Goal: Information Seeking & Learning: Learn about a topic

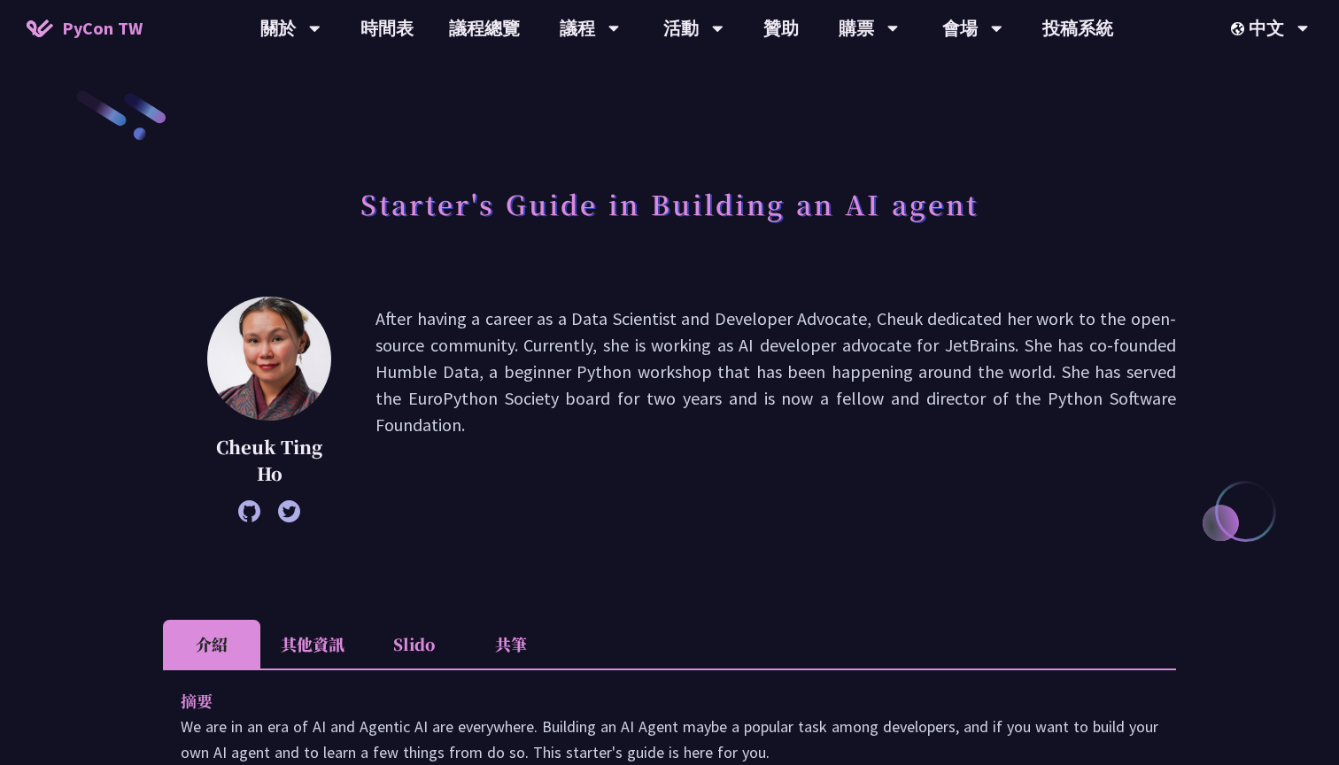
click at [731, 552] on div "[PERSON_NAME] After having a career as a Data Scientist and Developer Advocate,…" at bounding box center [669, 436] width 1013 height 279
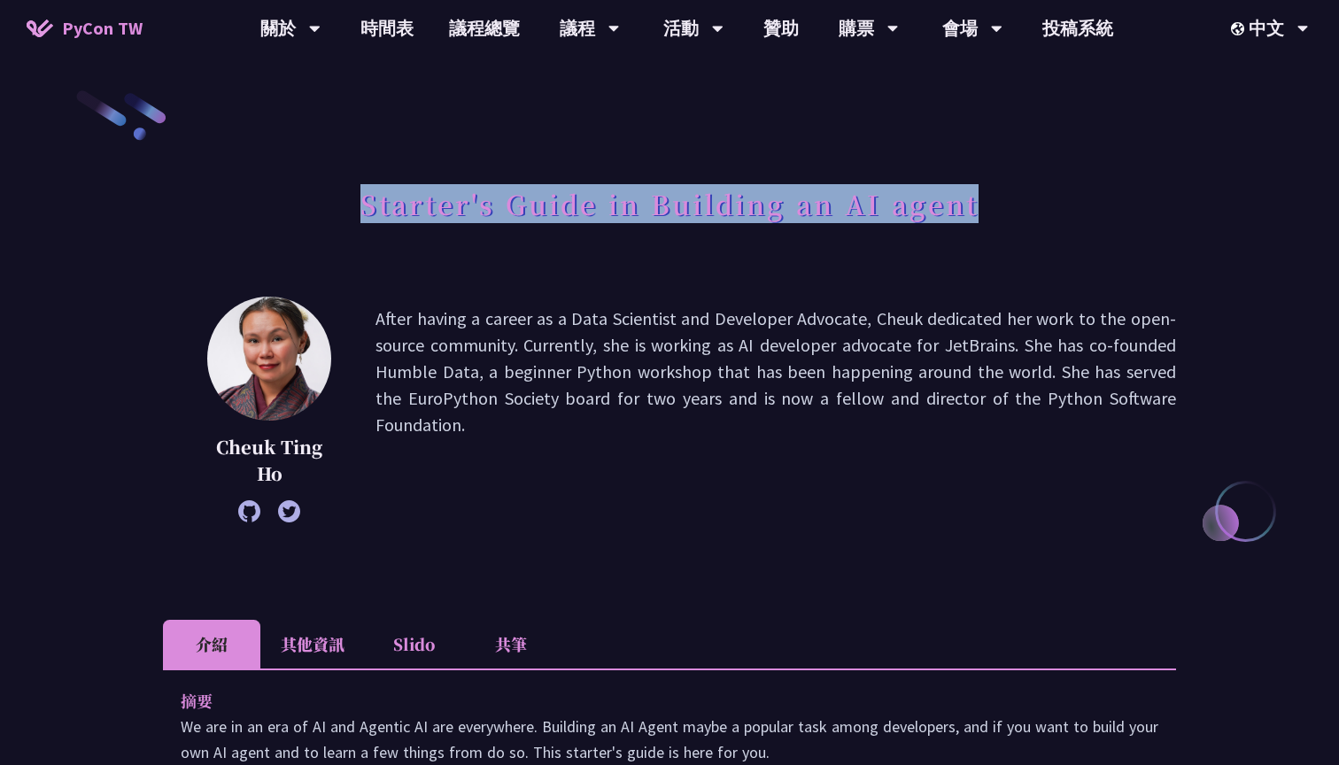
drag, startPoint x: 356, startPoint y: 201, endPoint x: 1170, endPoint y: 231, distance: 814.4
click at [1170, 231] on div "Starter's Guide in Building an AI agent" at bounding box center [669, 223] width 1013 height 93
copy h1 "Starter's Guide in Building an AI agent"
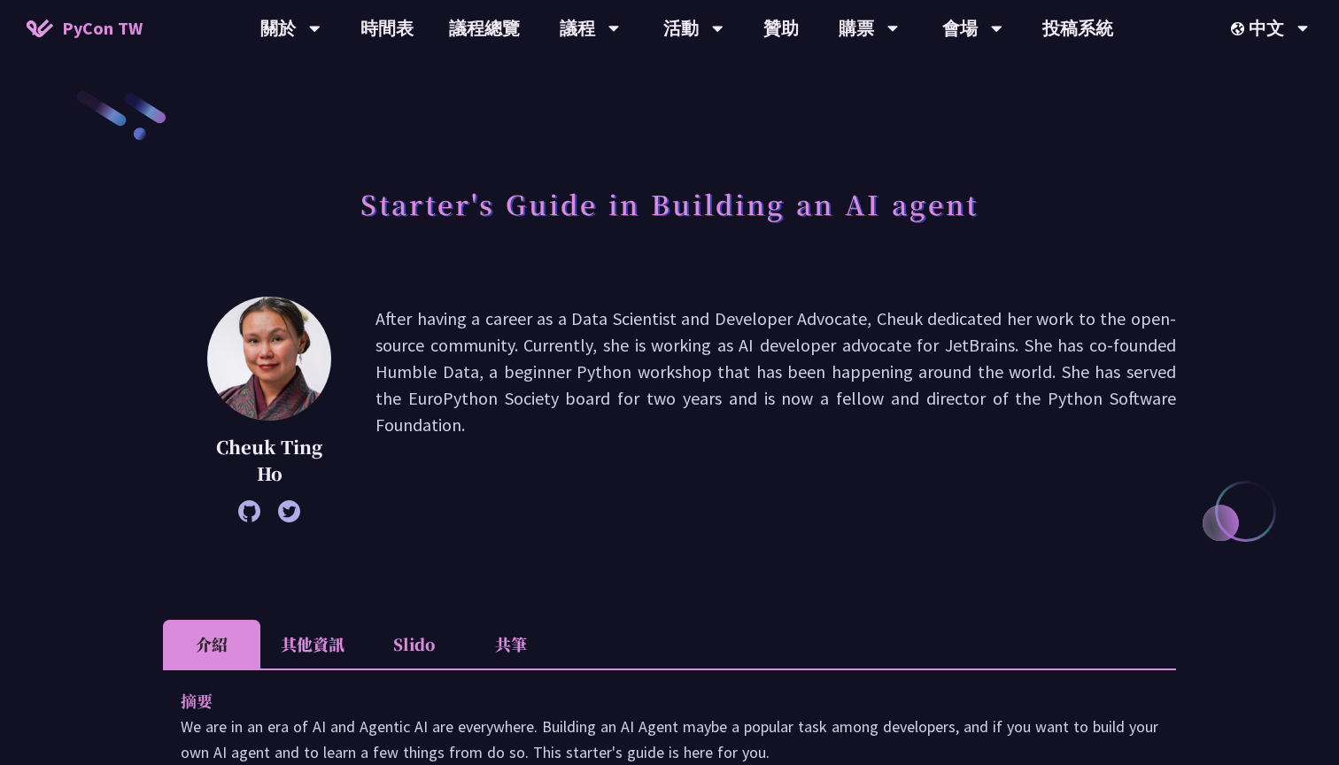
click at [493, 415] on p "After having a career as a Data Scientist and Developer Advocate, Cheuk dedicat…" at bounding box center [775, 410] width 801 height 208
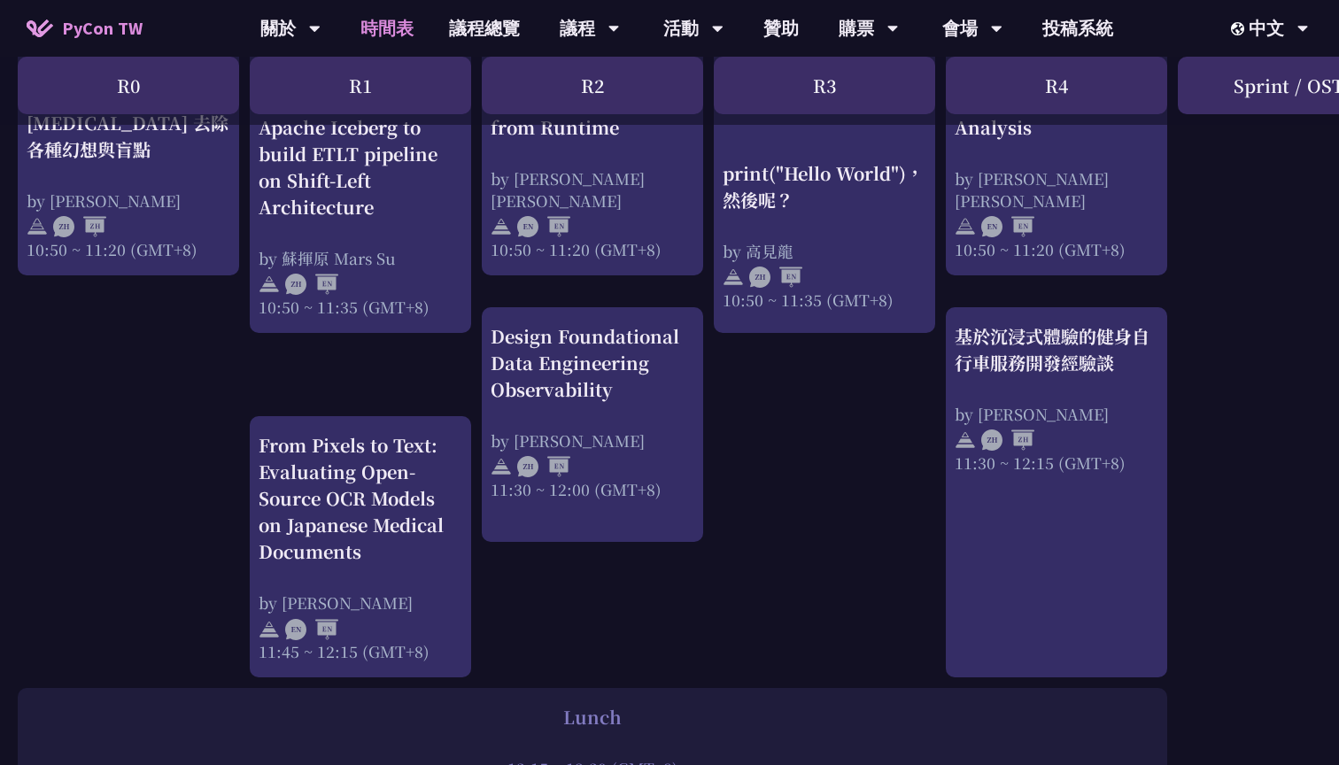
scroll to position [670, 0]
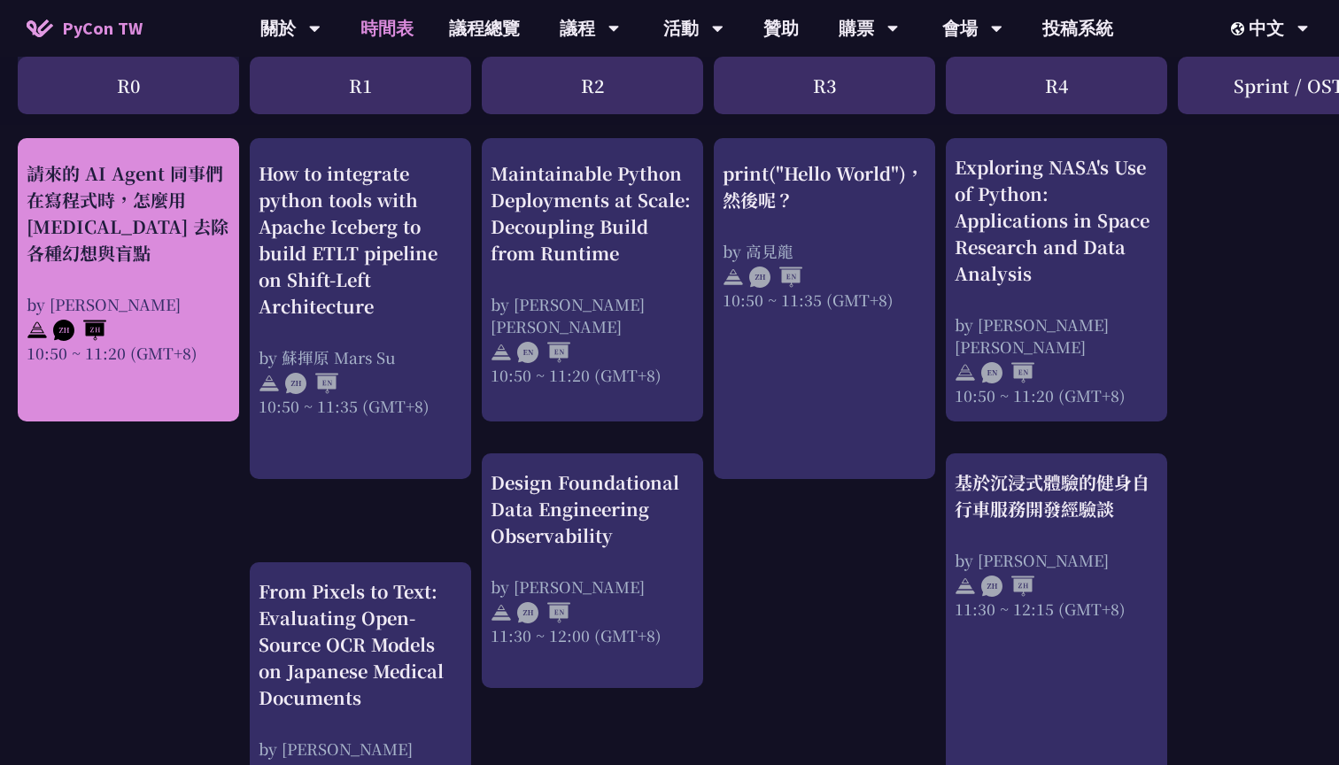
click at [172, 216] on div "請來的 AI Agent 同事們在寫程式時，怎麼用 [MEDICAL_DATA] 去除各種幻想與盲點" at bounding box center [129, 212] width 204 height 106
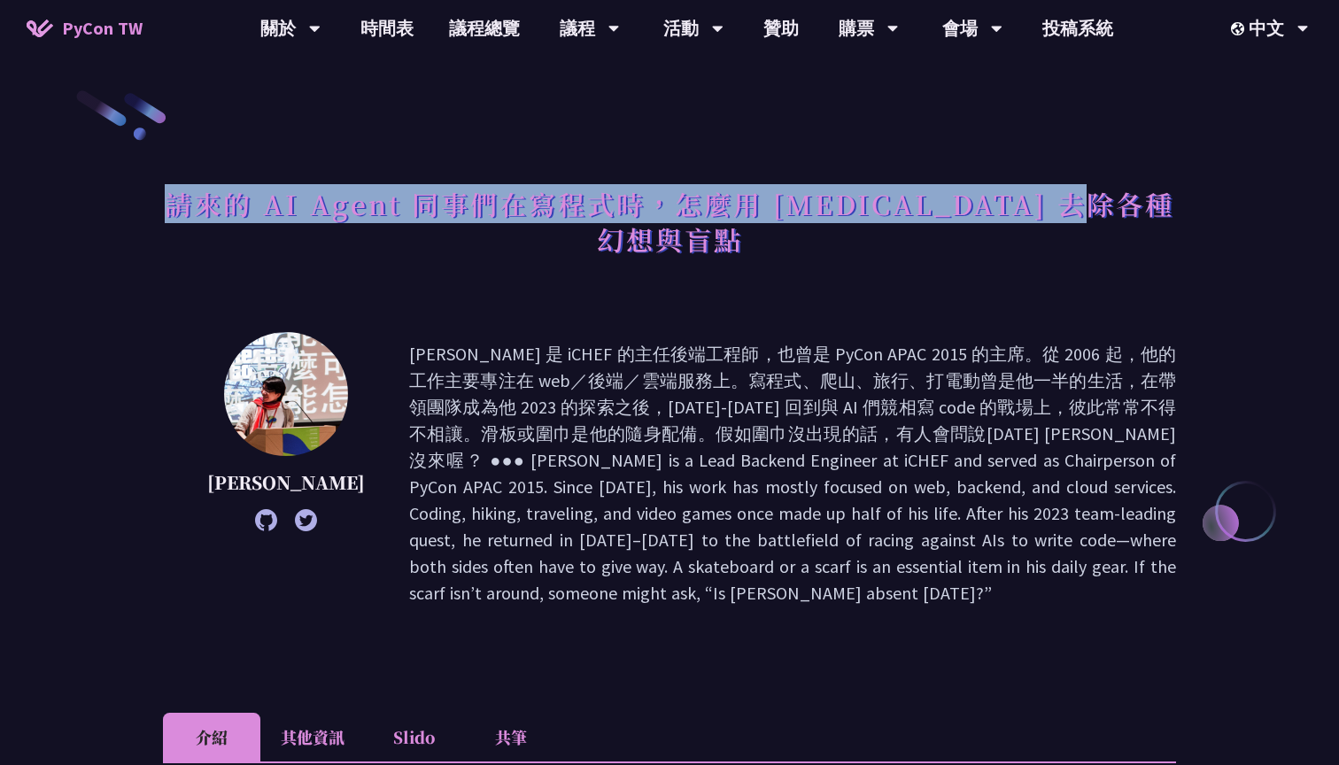
drag, startPoint x: 189, startPoint y: 208, endPoint x: 1338, endPoint y: 213, distance: 1149.5
copy h1 "請來的 AI Agent 同事們在寫程式時，怎麼用 [MEDICAL_DATA] 去除各種幻想與盲點"
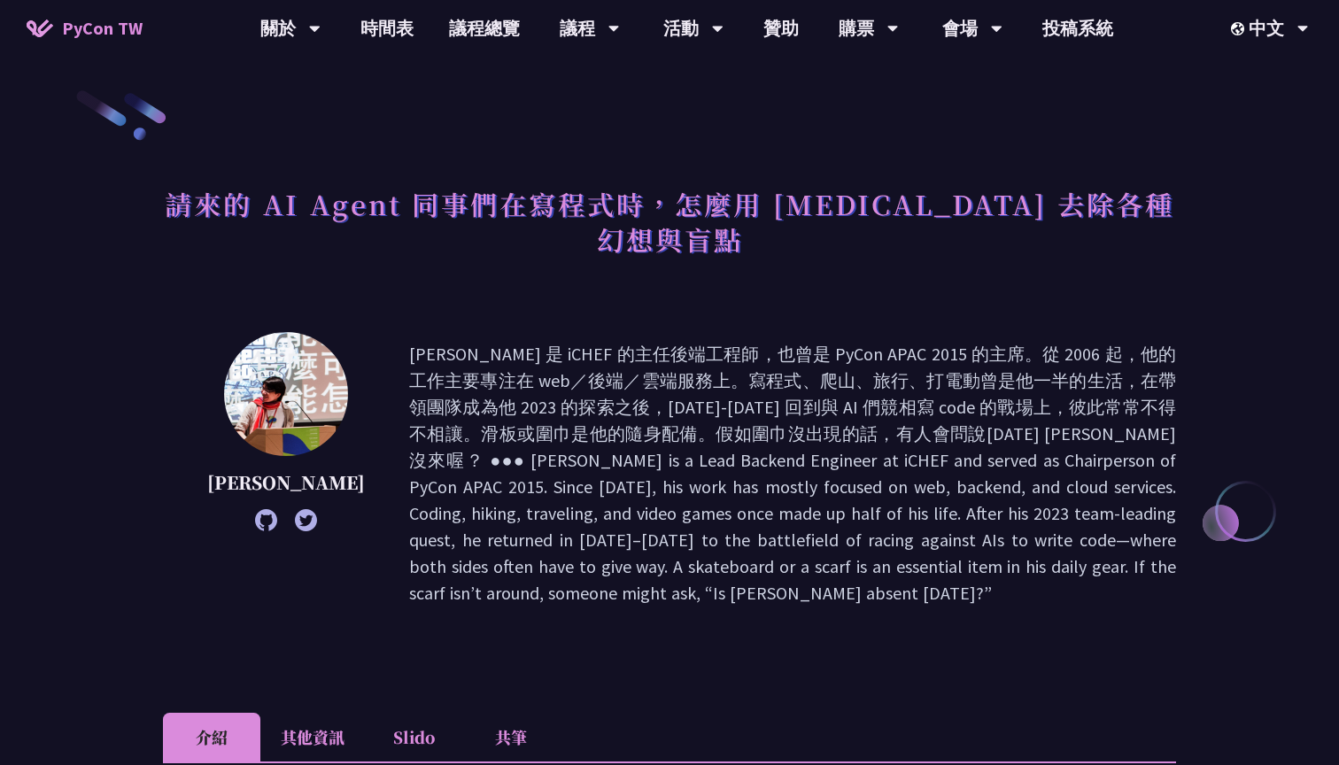
click at [355, 546] on div "[PERSON_NAME]" at bounding box center [669, 473] width 1013 height 283
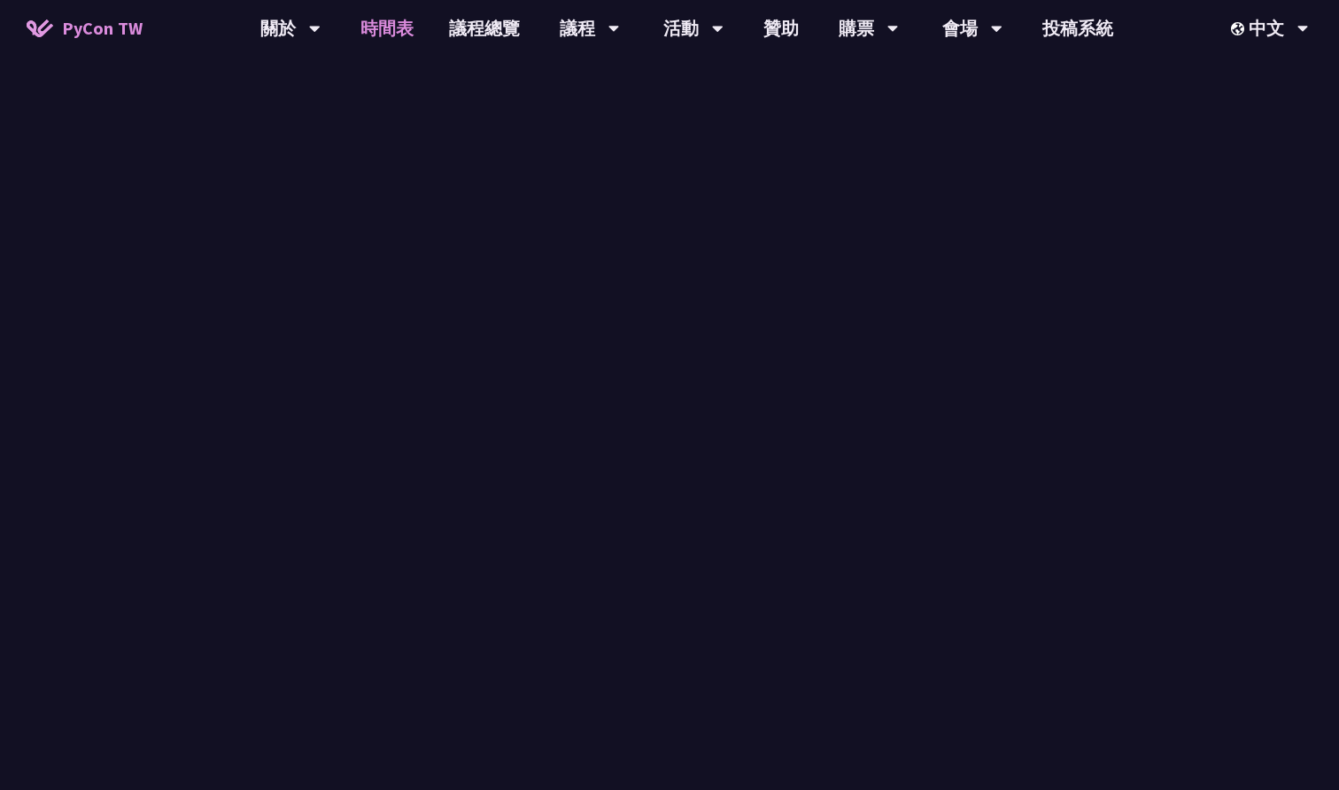
scroll to position [670, 0]
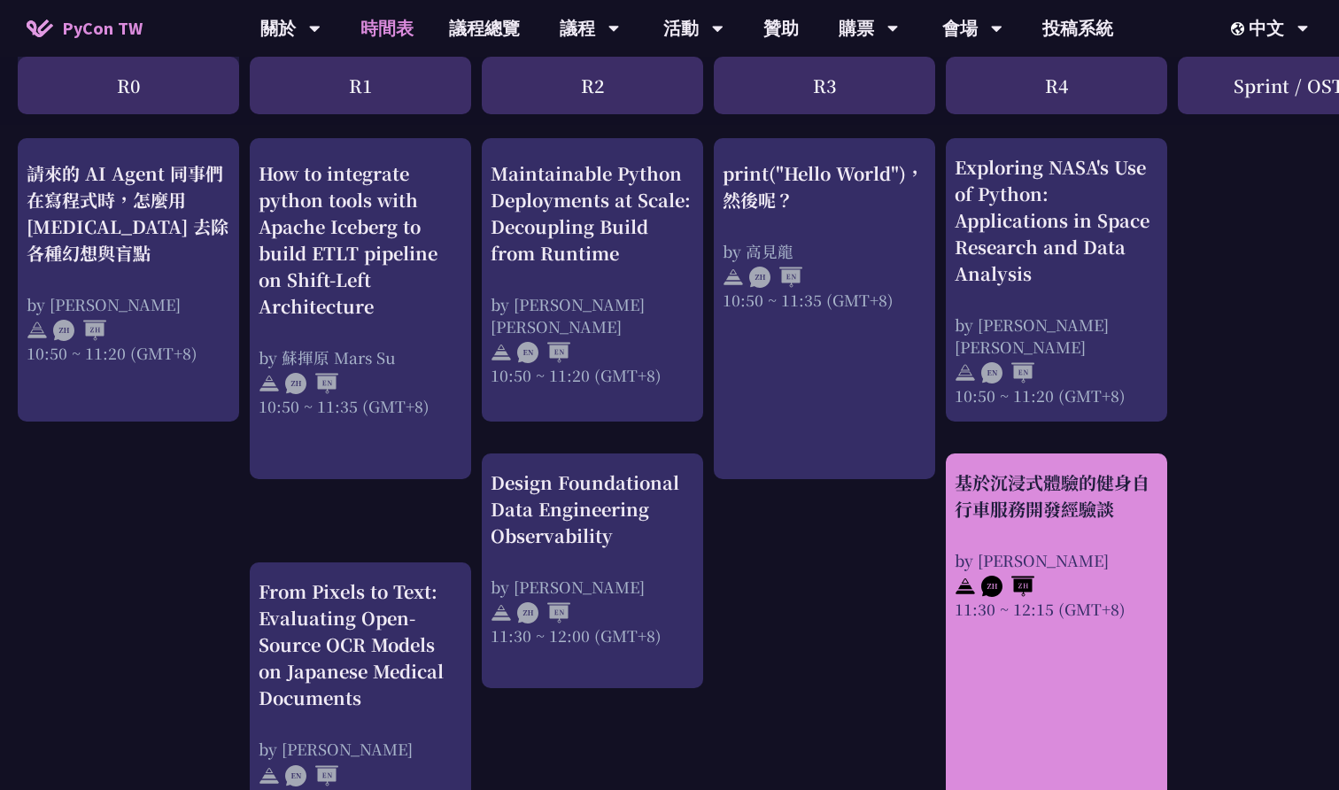
click at [1107, 509] on div "基於沉浸式體驗的健身自行車服務開發經驗談" at bounding box center [1057, 495] width 204 height 53
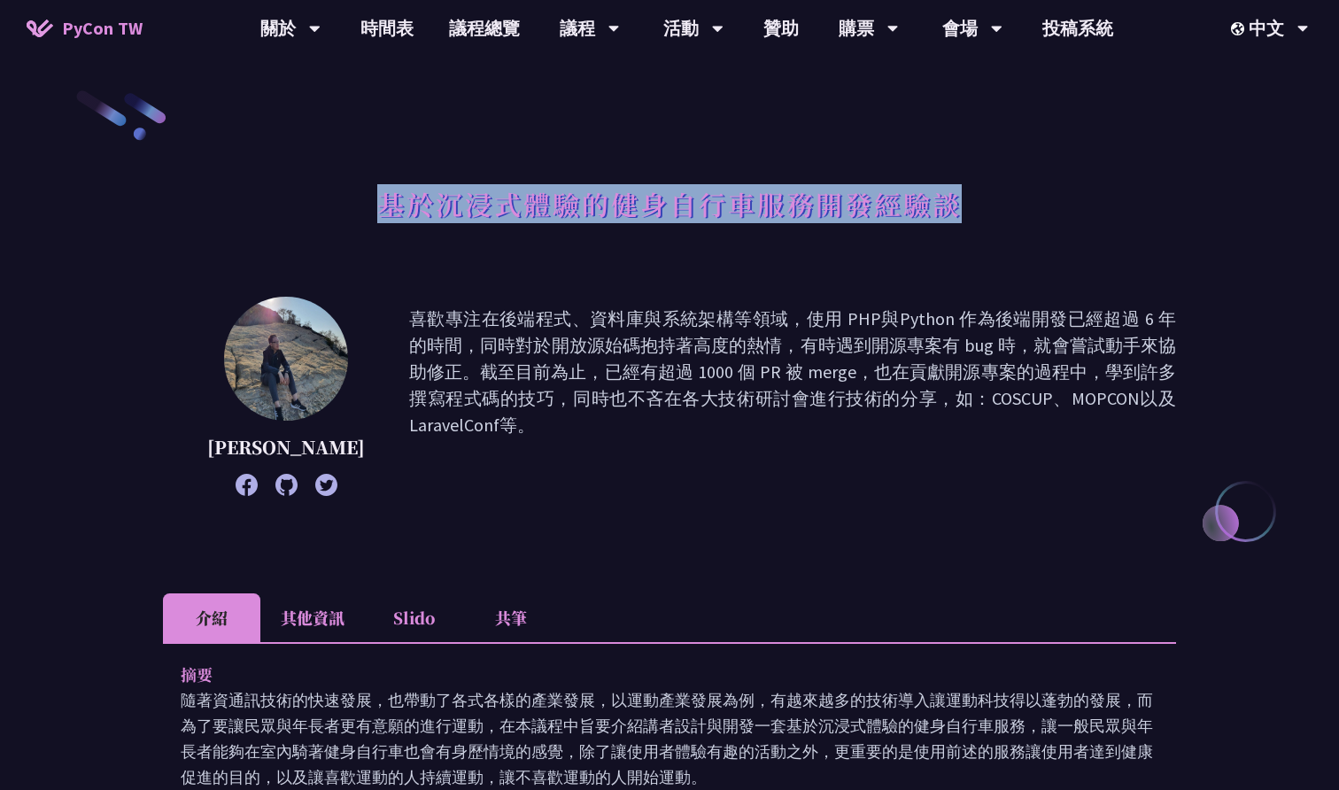
drag, startPoint x: 375, startPoint y: 205, endPoint x: 1242, endPoint y: 213, distance: 867.1
copy h1 "基於沉浸式體驗的健身自行車服務開發經驗談"
